Goal: Transaction & Acquisition: Download file/media

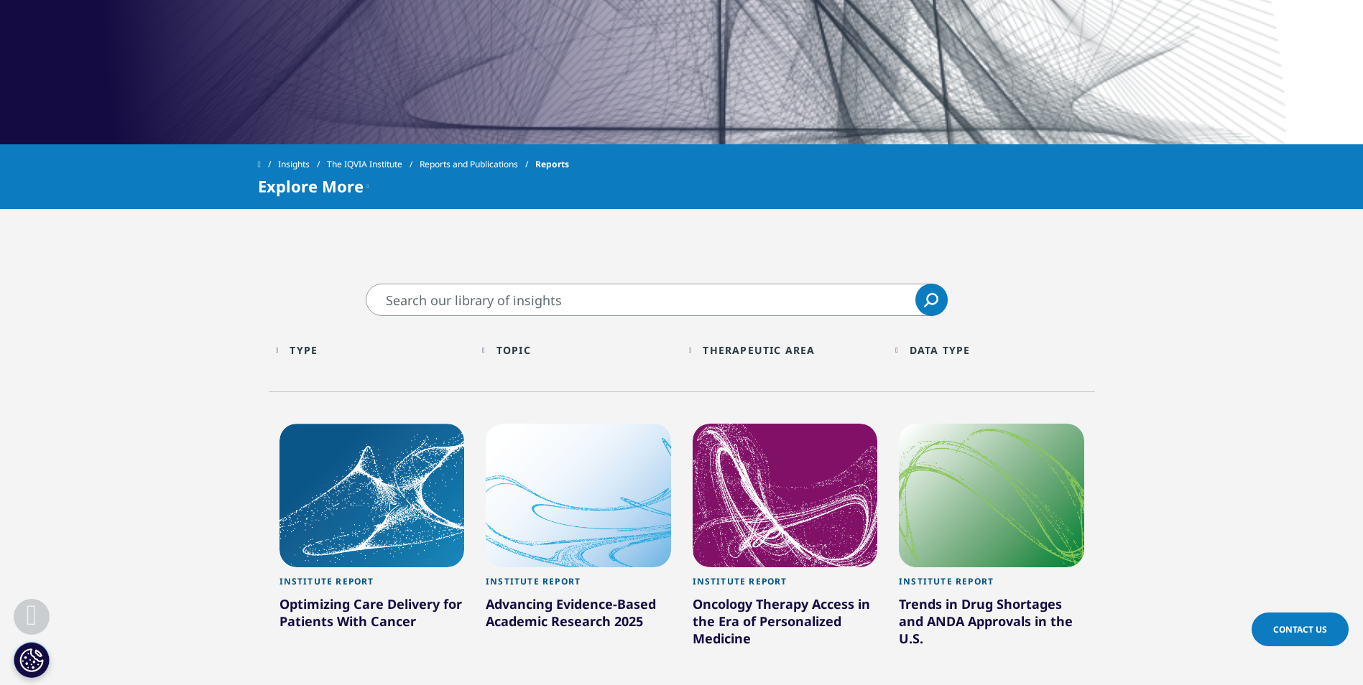
click at [826, 348] on div "Therapeutic Area Loading" at bounding box center [792, 350] width 178 height 14
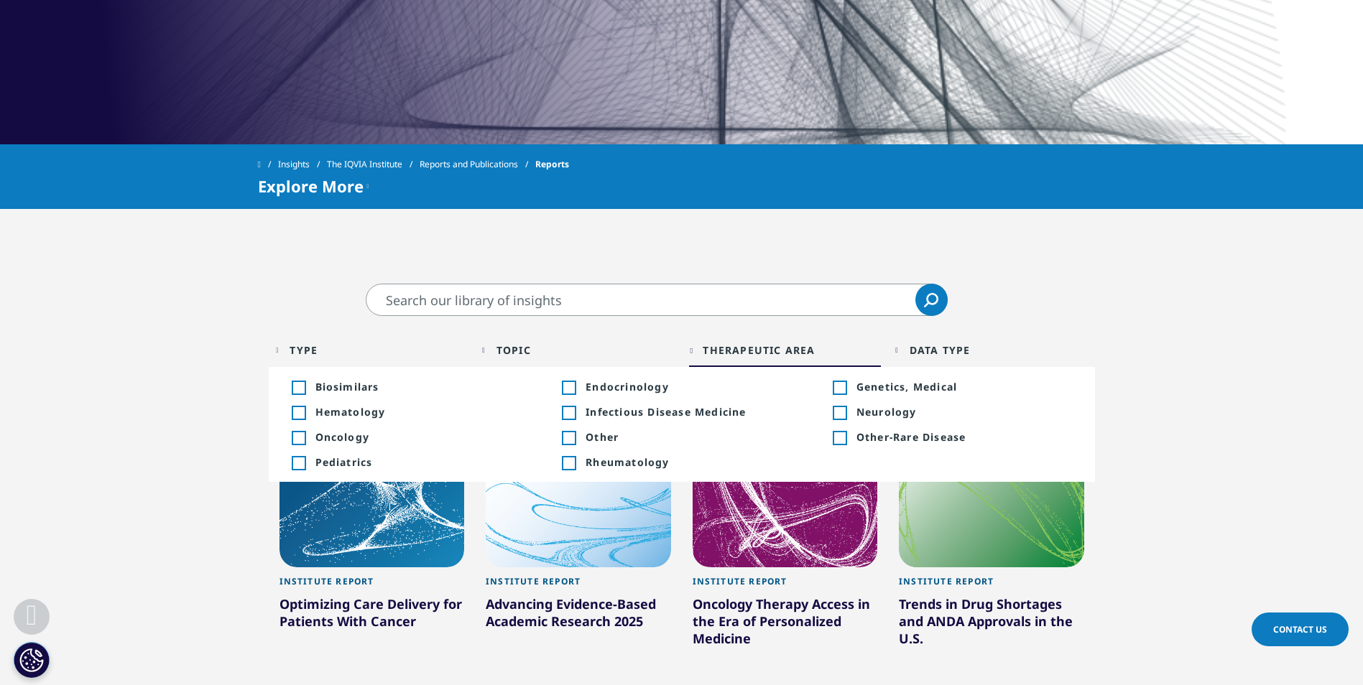
click at [826, 348] on div "Therapeutic Area Loading" at bounding box center [792, 350] width 178 height 14
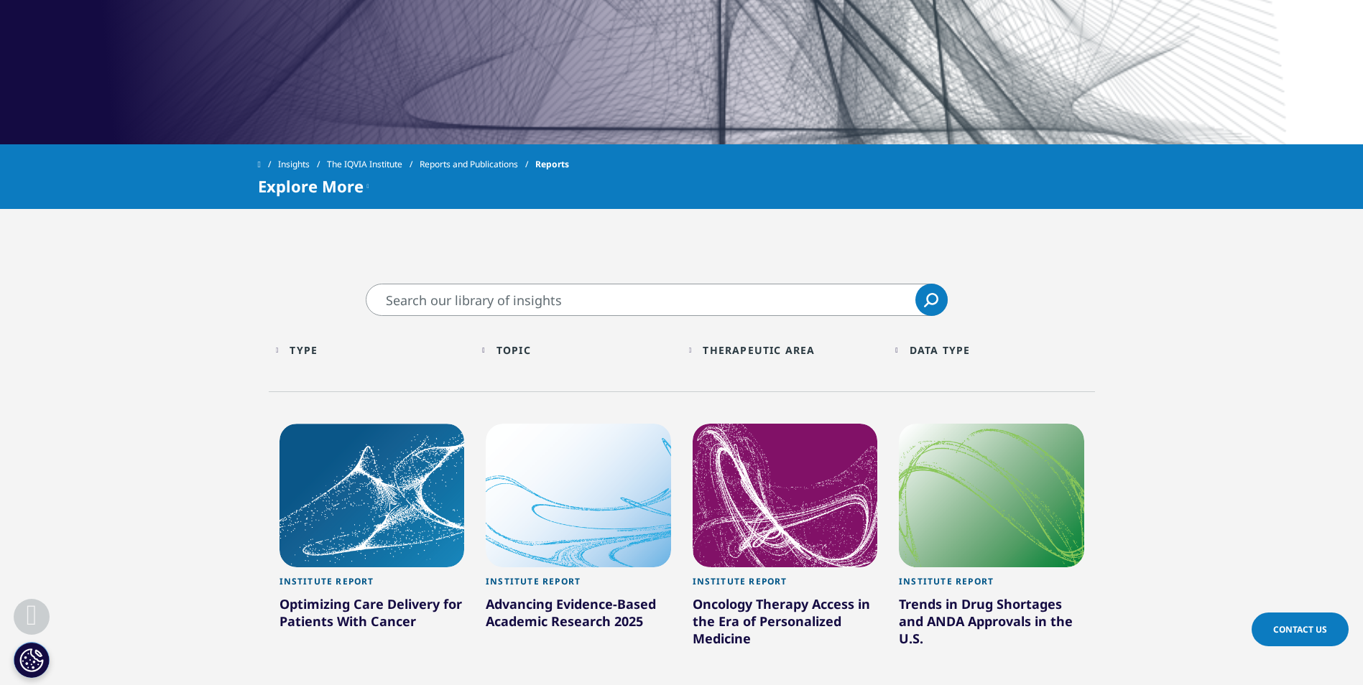
click at [826, 348] on div "Therapeutic Area Loading" at bounding box center [792, 350] width 178 height 14
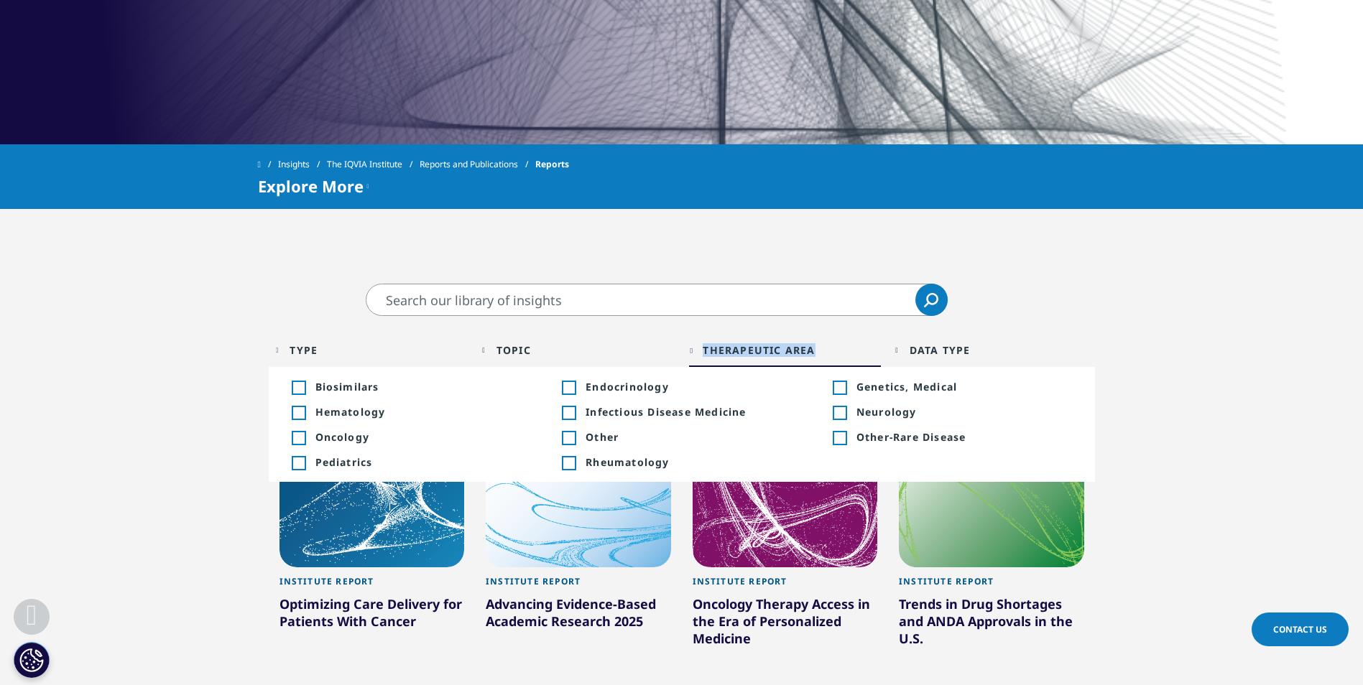
click at [826, 348] on div "Therapeutic Area Loading" at bounding box center [792, 350] width 178 height 14
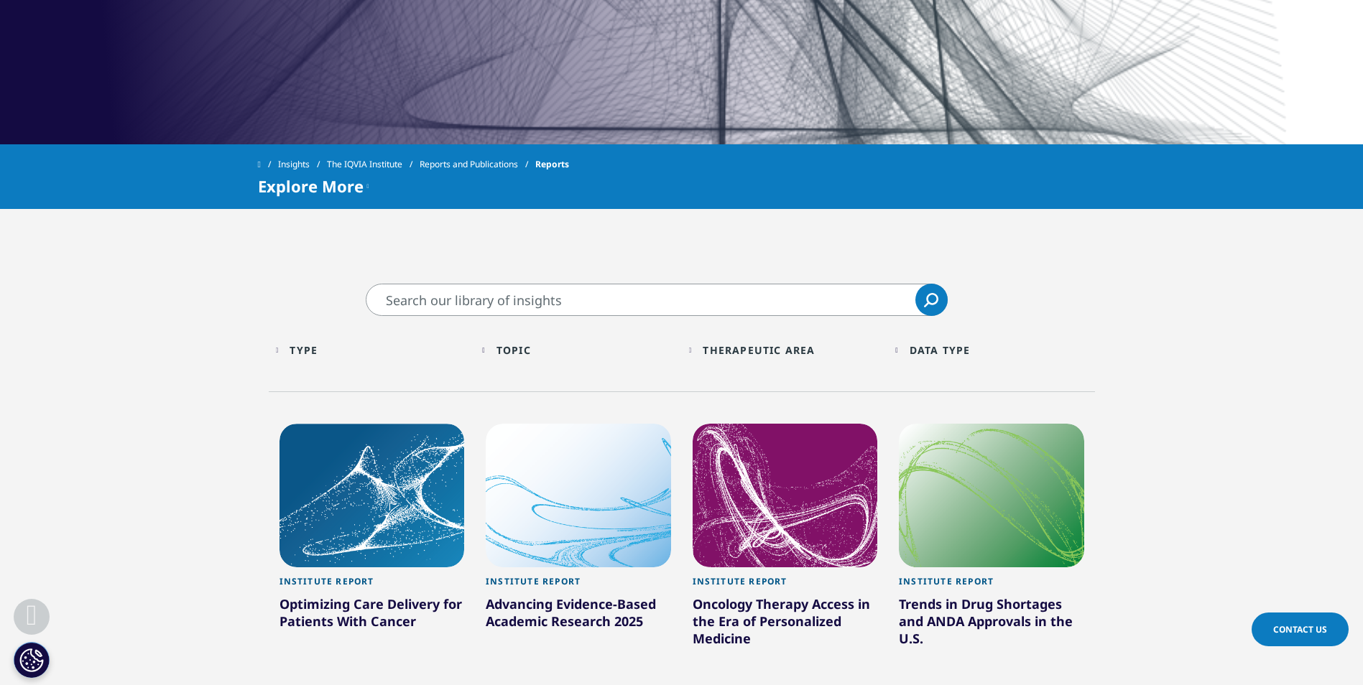
click at [368, 352] on div "Type Loading" at bounding box center [379, 350] width 178 height 14
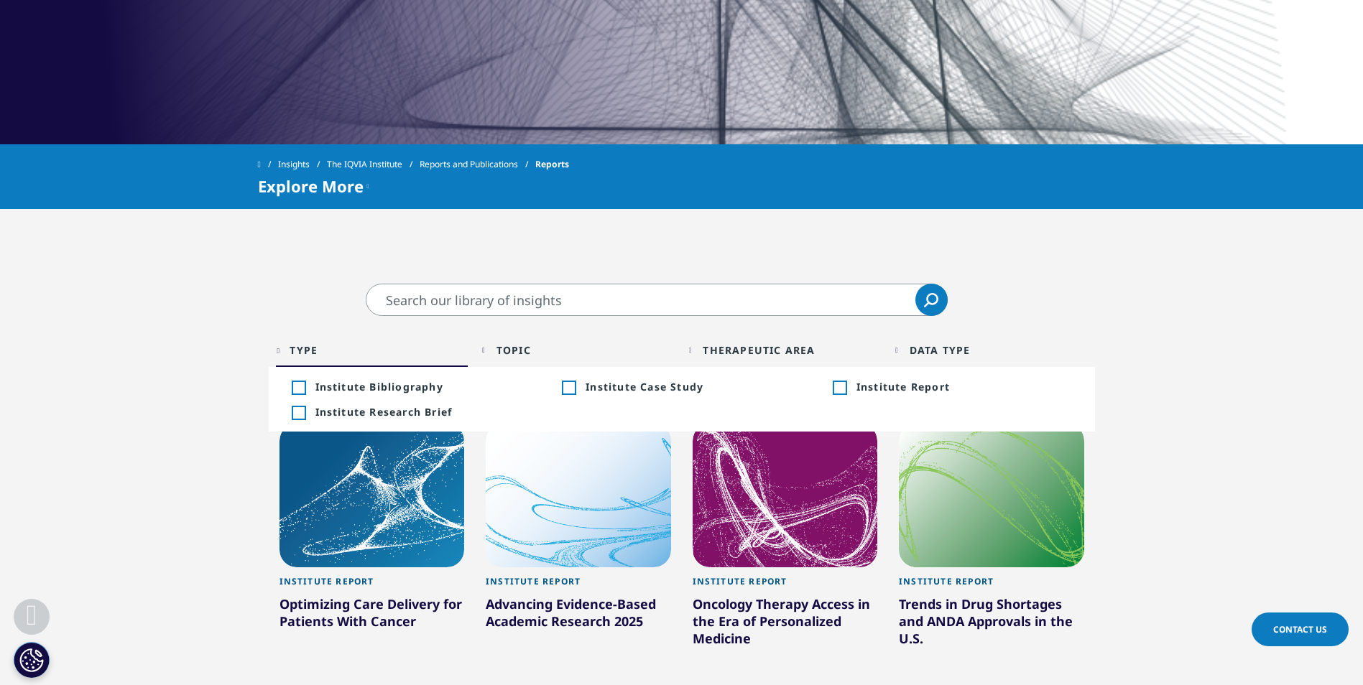
click at [369, 352] on div "Type Loading" at bounding box center [379, 350] width 178 height 14
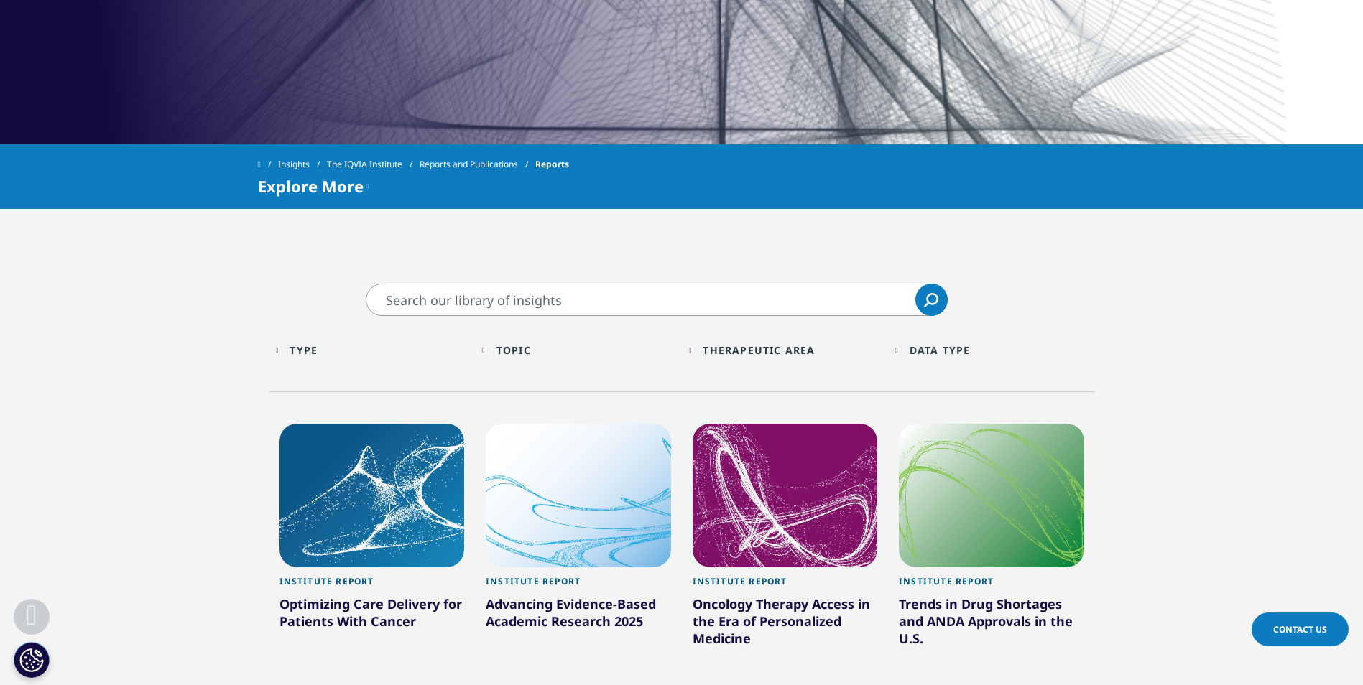
click at [505, 362] on div "Topic Loading Clear Or/And Operator" at bounding box center [578, 350] width 193 height 34
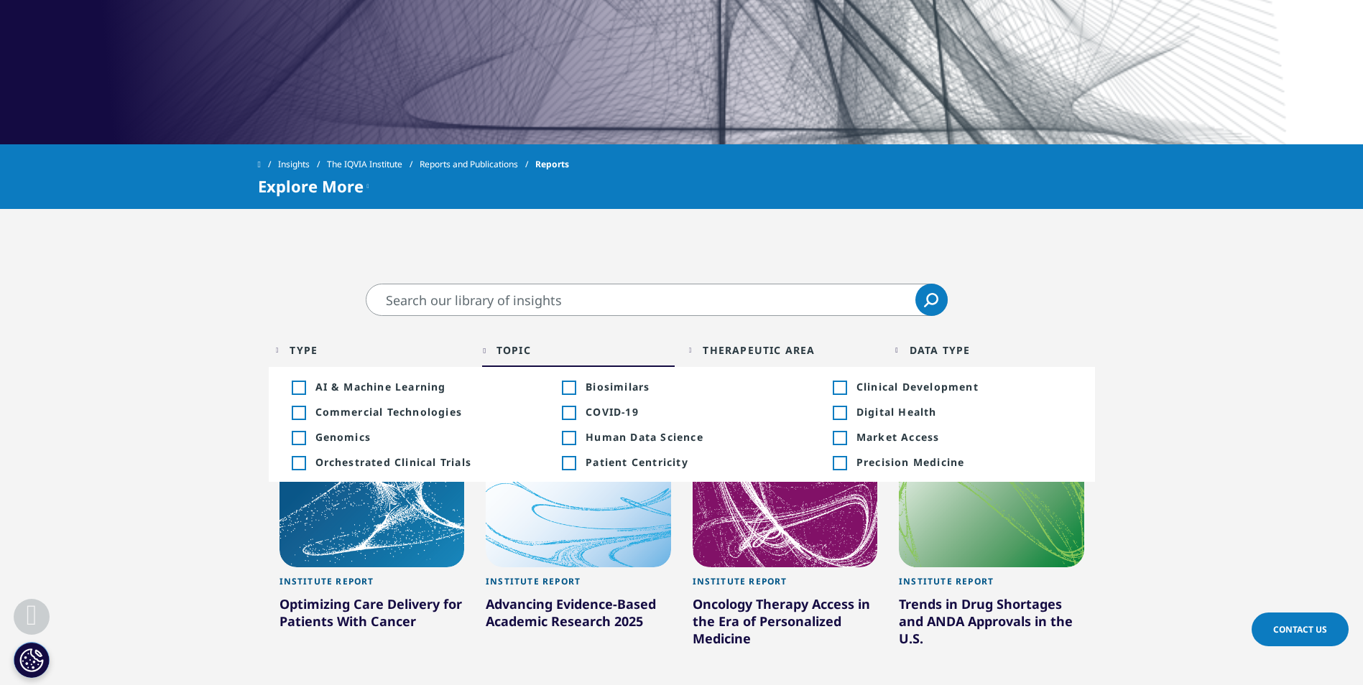
click at [505, 362] on div "Topic Loading Clear Or/And Operator" at bounding box center [578, 350] width 193 height 34
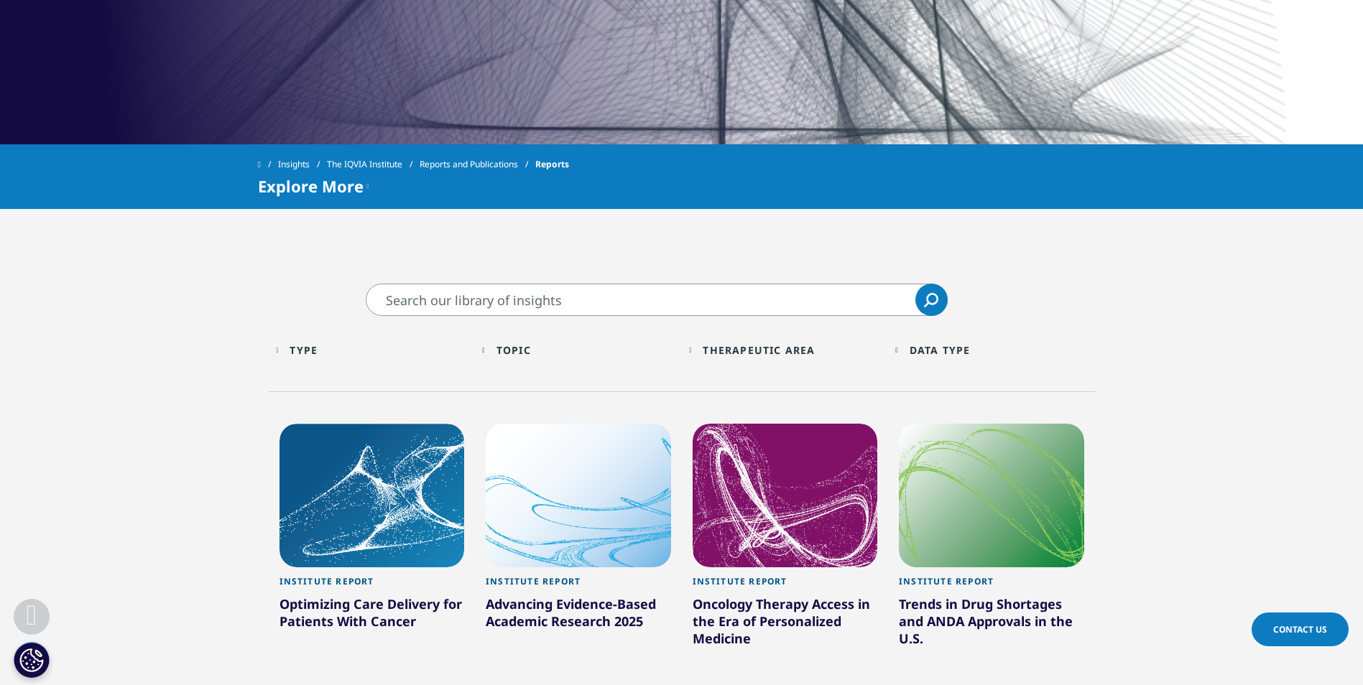
click at [447, 297] on input "Search" at bounding box center [657, 300] width 582 height 32
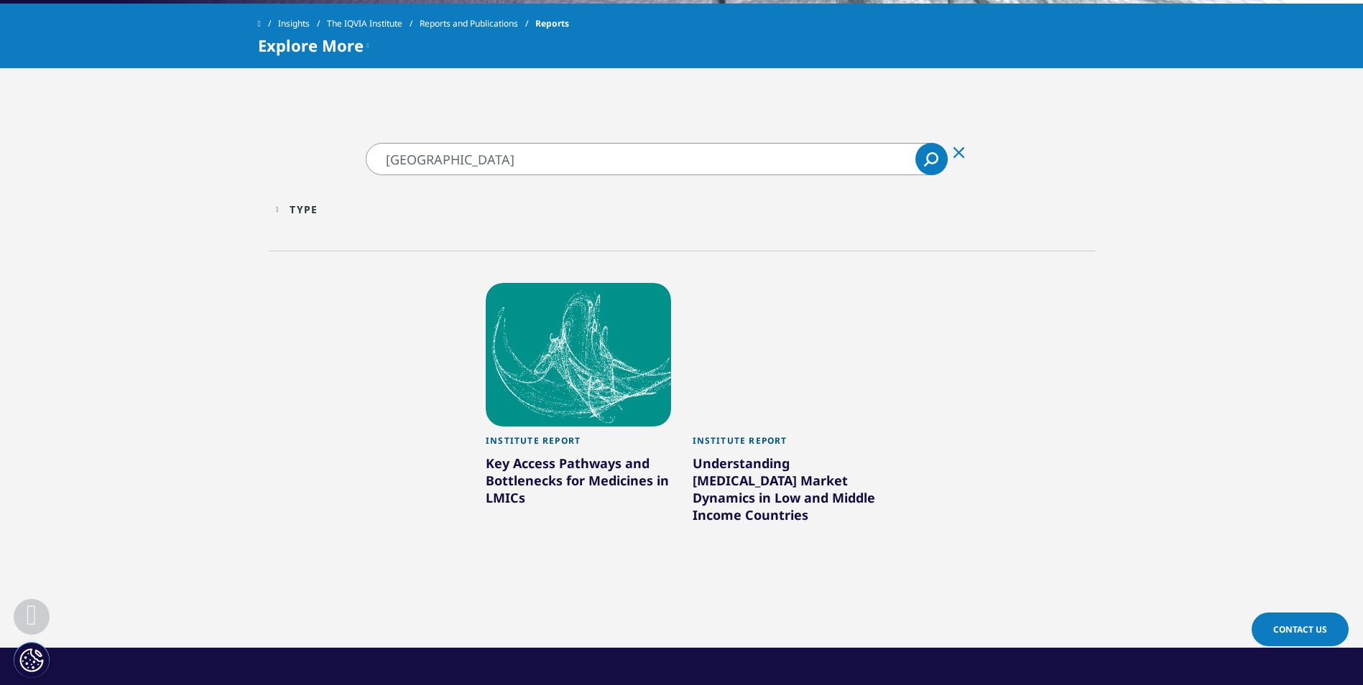
scroll to position [646, 0]
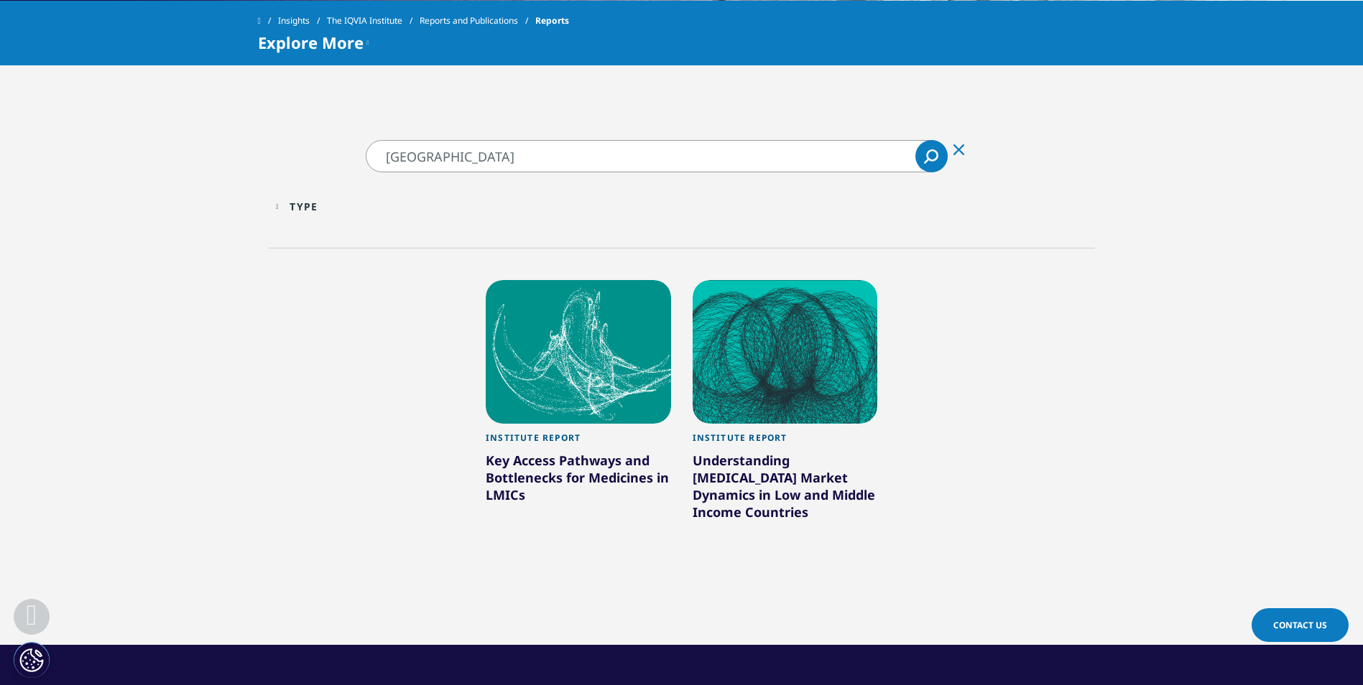
drag, startPoint x: 461, startPoint y: 153, endPoint x: 64, endPoint y: 147, distance: 397.4
click at [64, 147] on section "[GEOGRAPHIC_DATA] [GEOGRAPHIC_DATA] Clear Search Loading Type Loading Clear Or/…" at bounding box center [681, 392] width 1363 height 505
type input "trends"
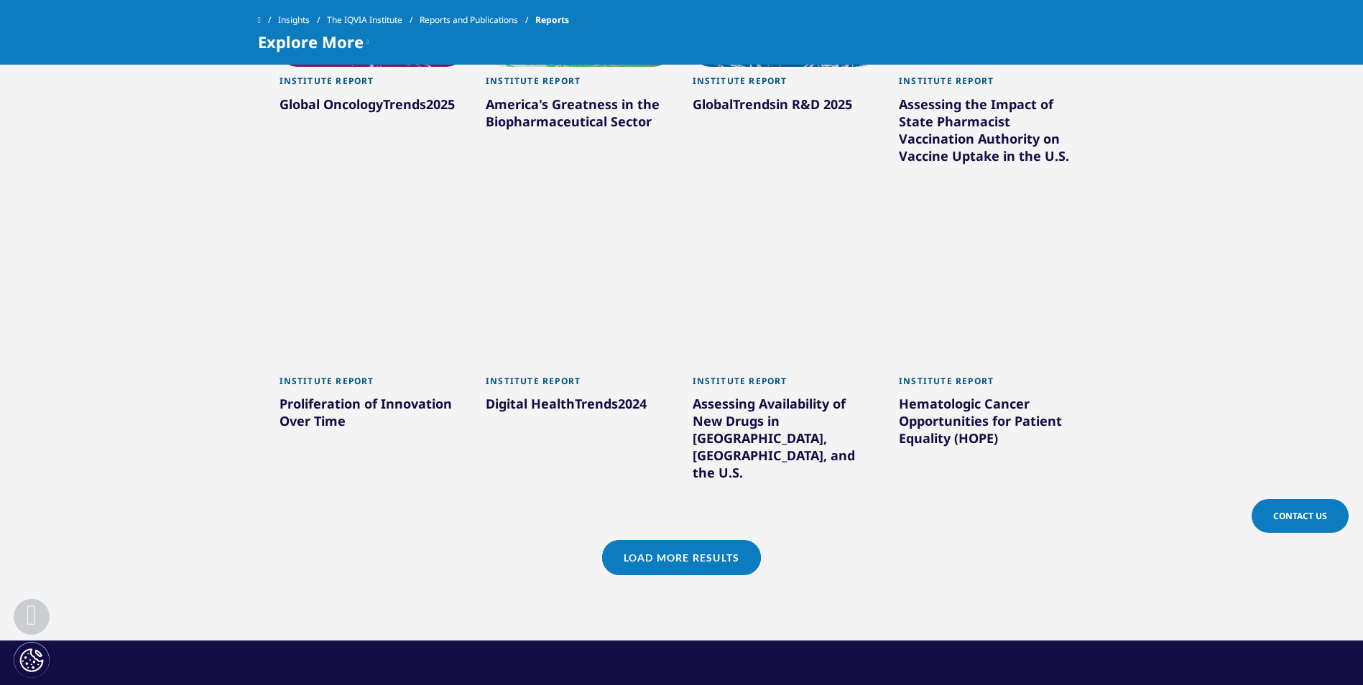
scroll to position [1510, 0]
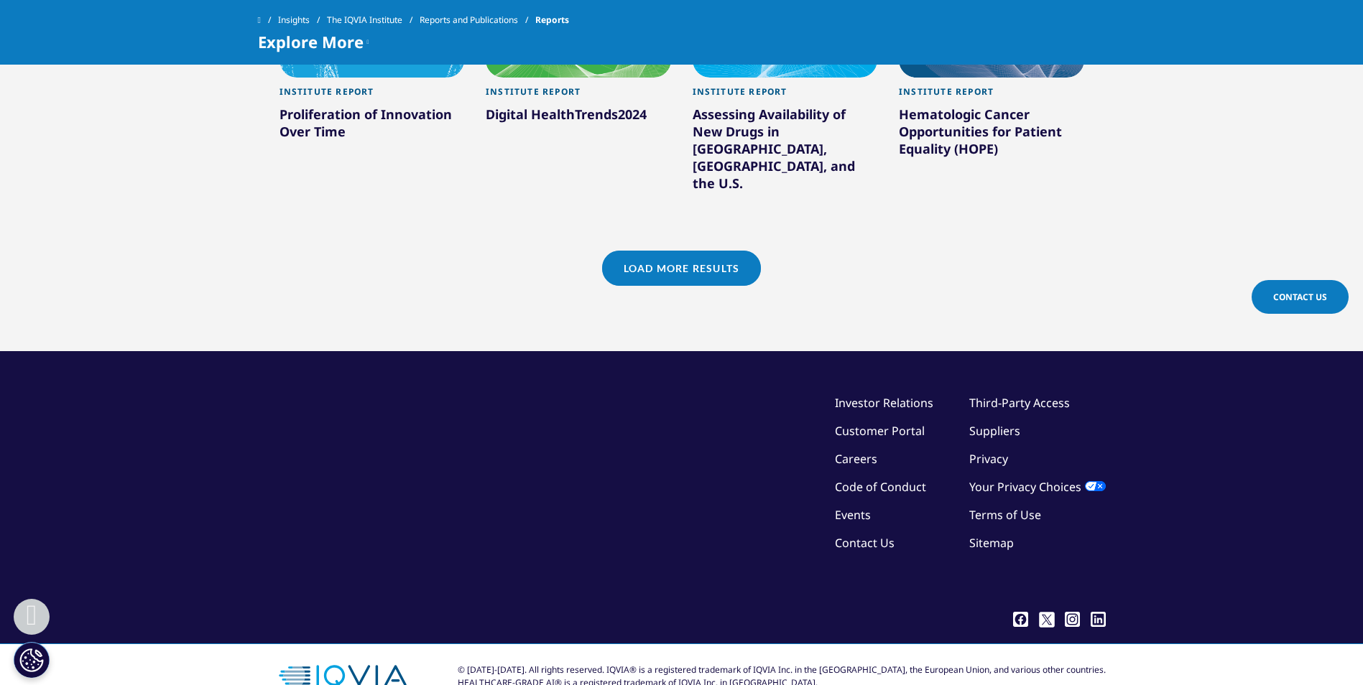
click at [653, 251] on link "Load More Results" at bounding box center [681, 268] width 159 height 35
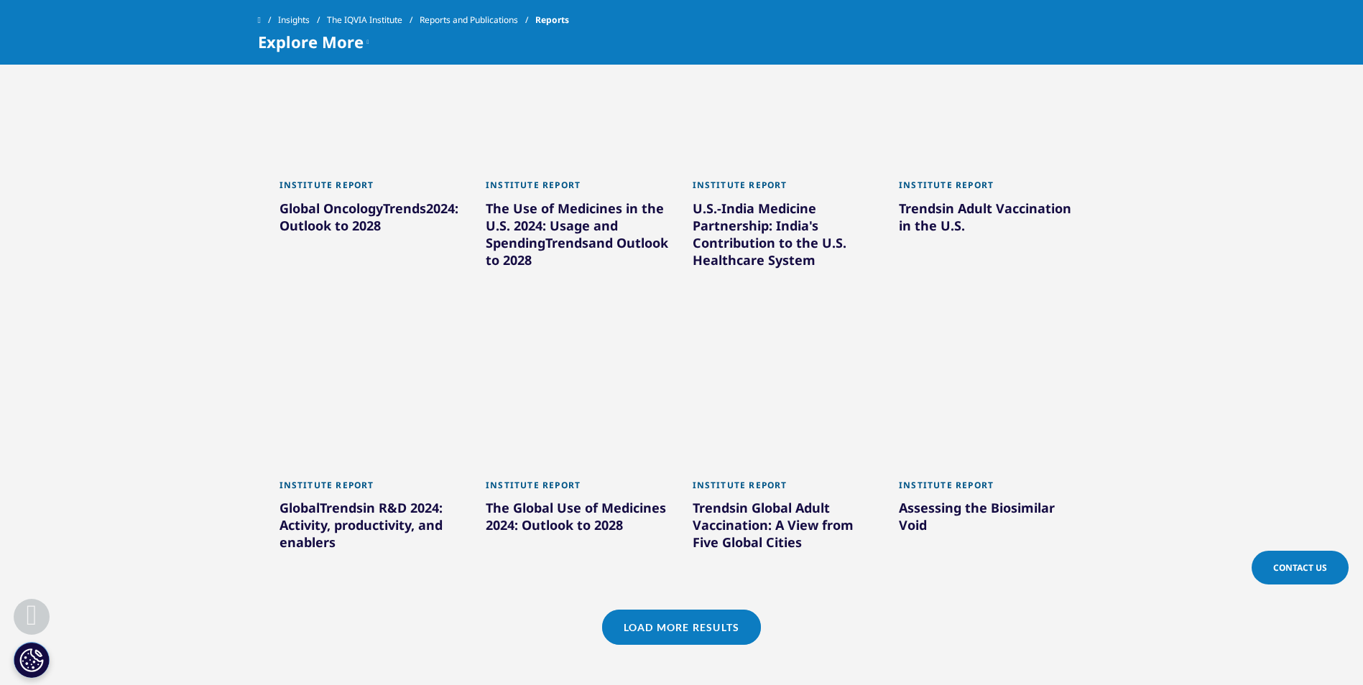
scroll to position [2301, 0]
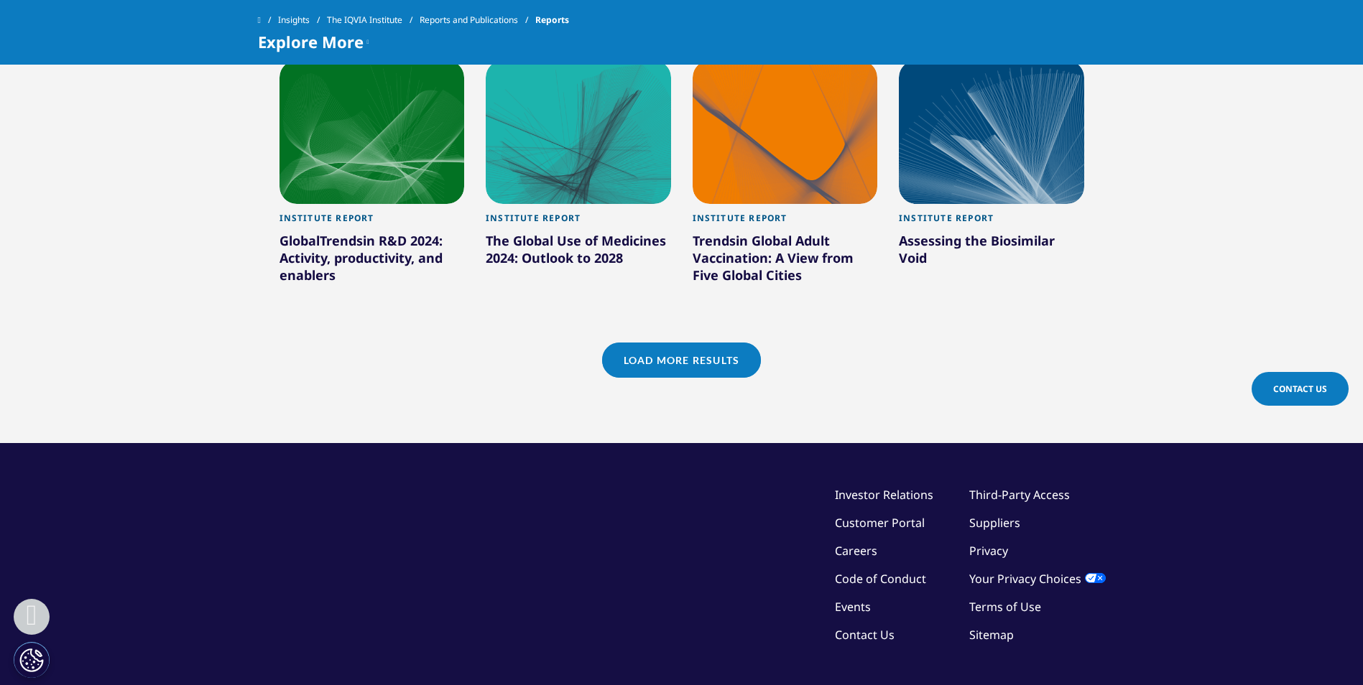
click at [658, 343] on link "Load More Results" at bounding box center [681, 360] width 159 height 35
click at [656, 343] on link "Load More Results" at bounding box center [681, 360] width 159 height 35
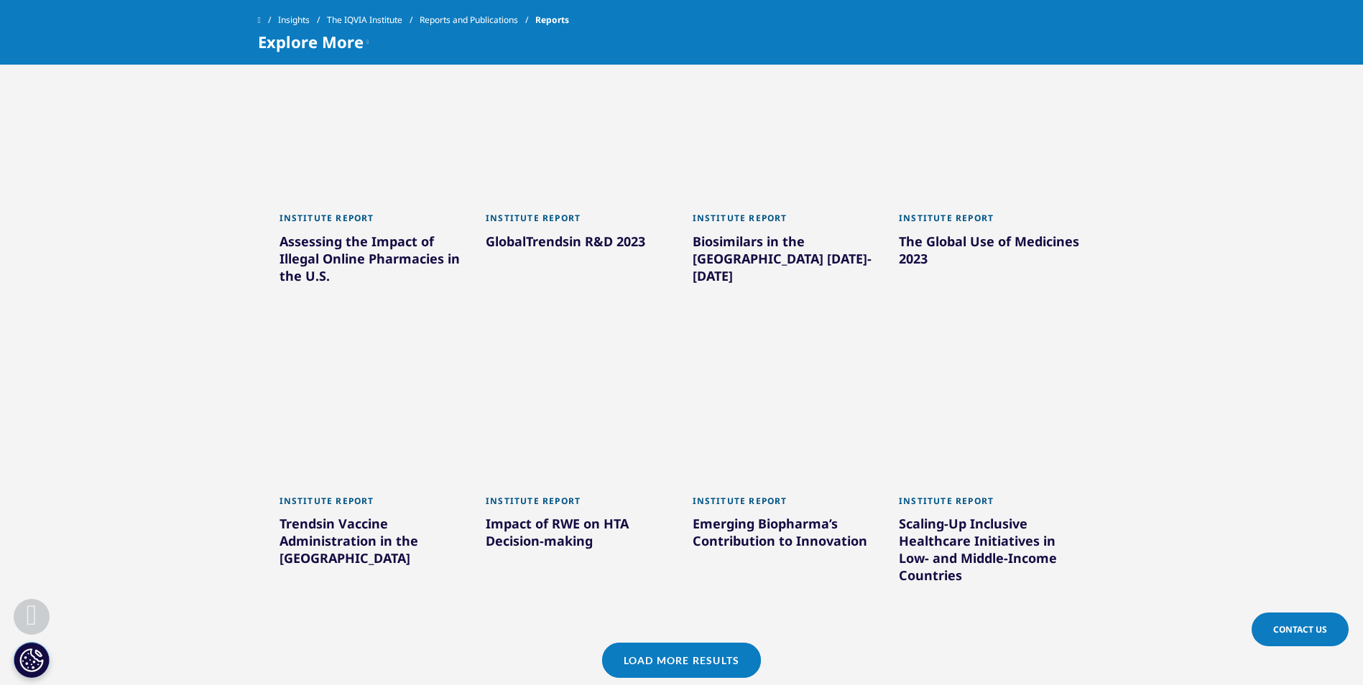
scroll to position [2875, 0]
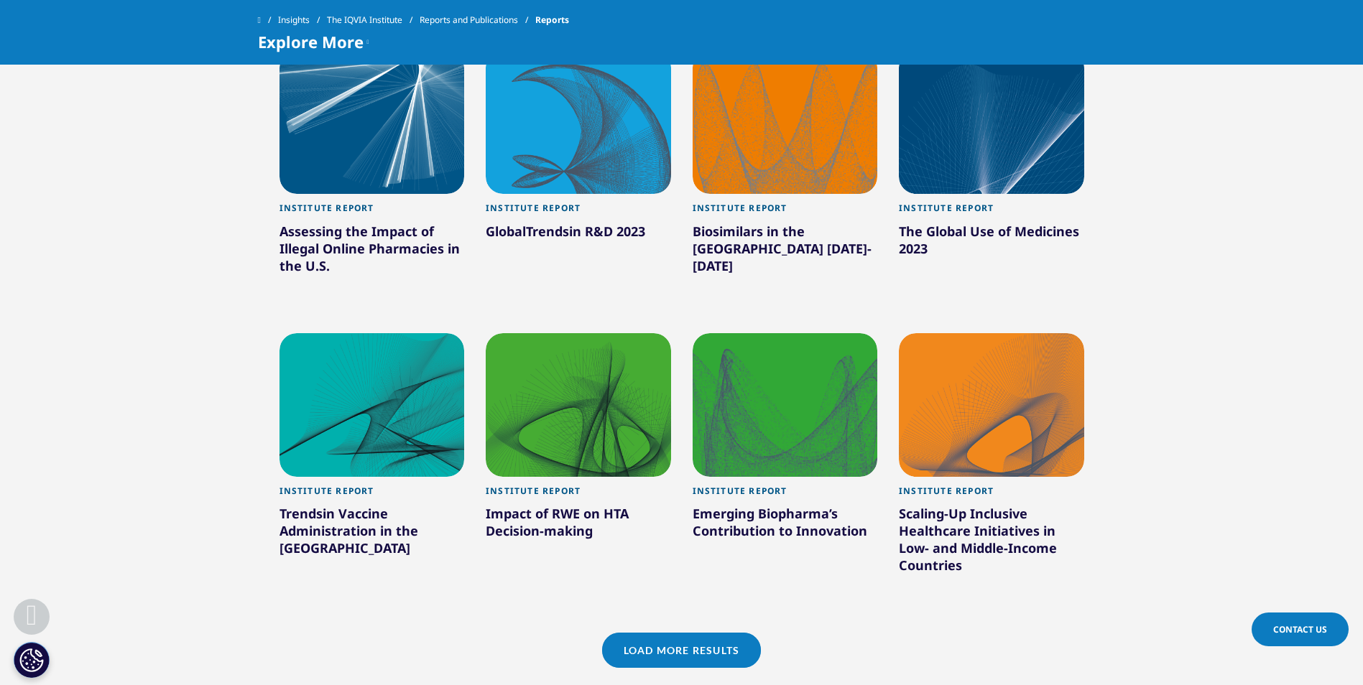
click at [722, 633] on link "Load More Results" at bounding box center [681, 650] width 159 height 35
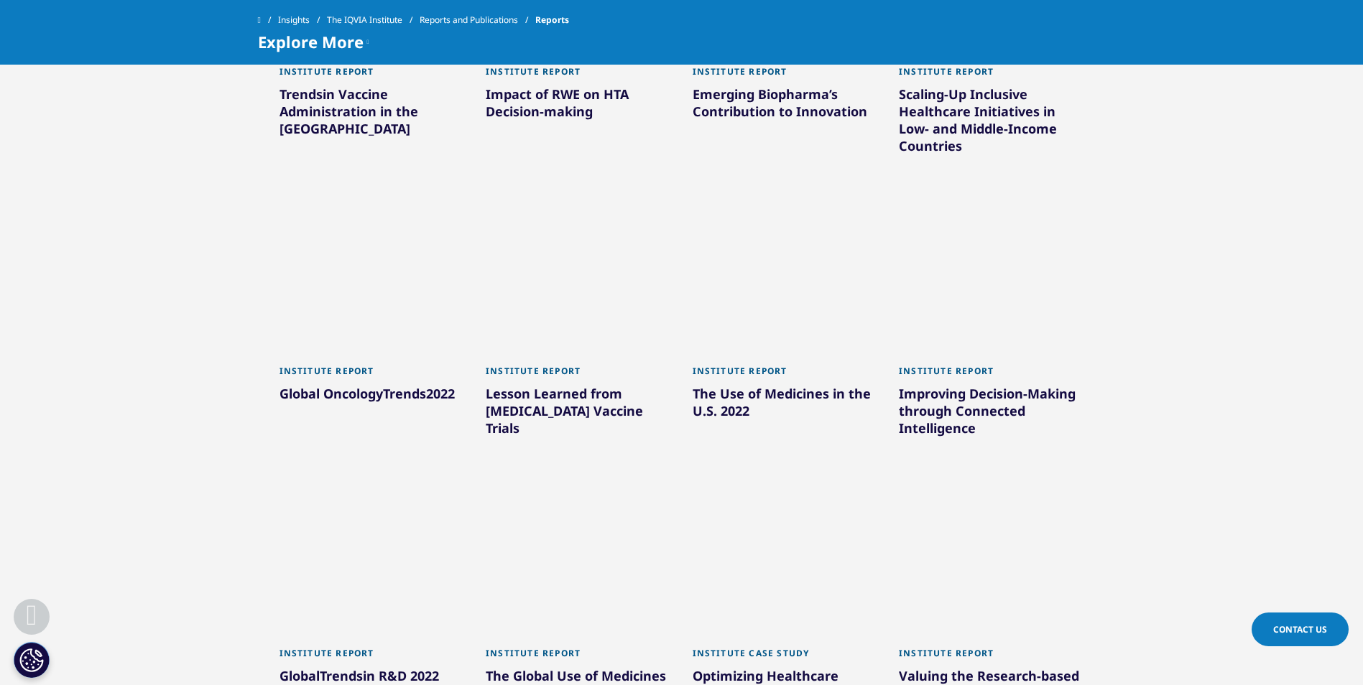
scroll to position [3307, 0]
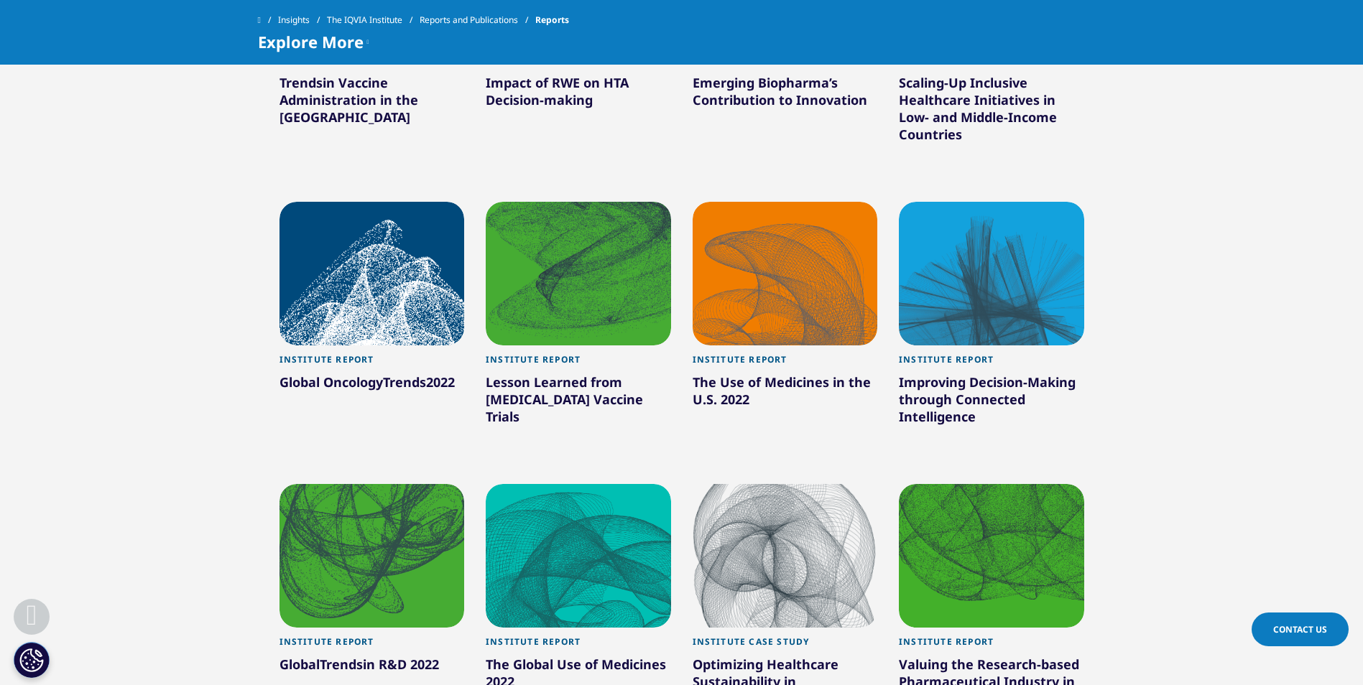
click at [592, 507] on div at bounding box center [578, 556] width 185 height 144
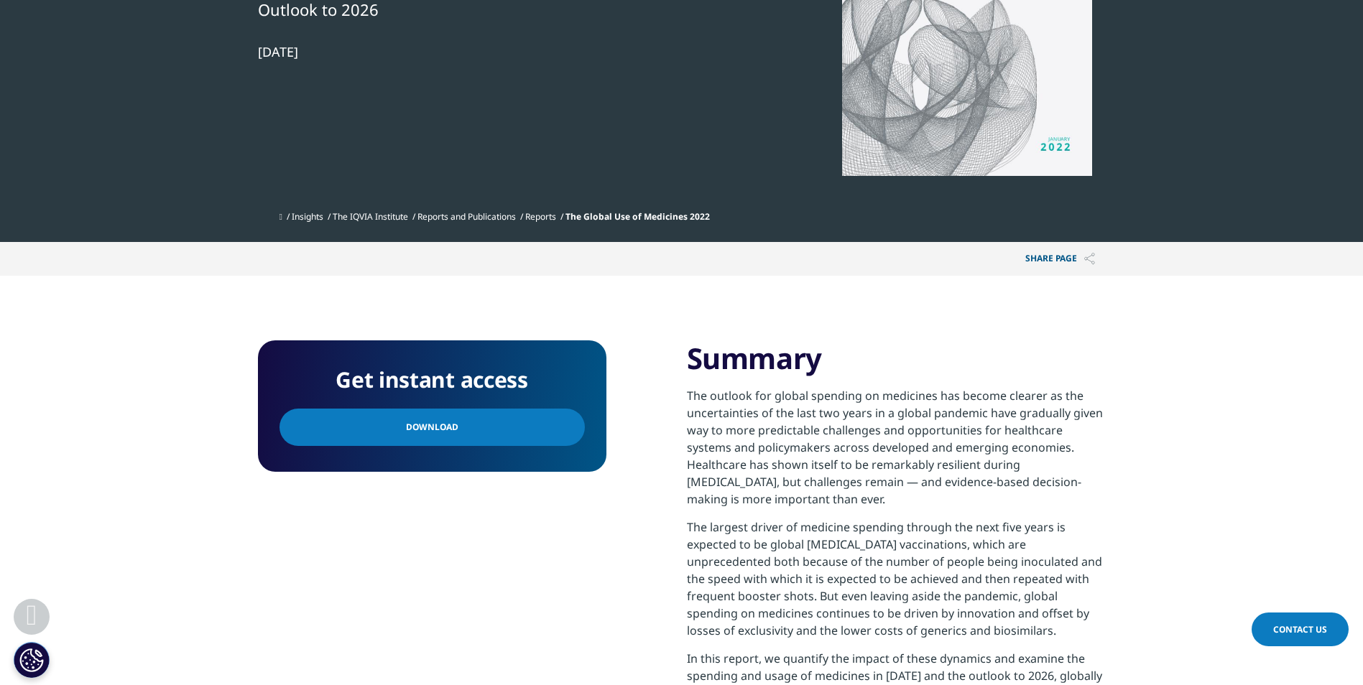
scroll to position [944, 848]
click at [493, 433] on link "Download" at bounding box center [431, 427] width 305 height 37
